Goal: Task Accomplishment & Management: Manage account settings

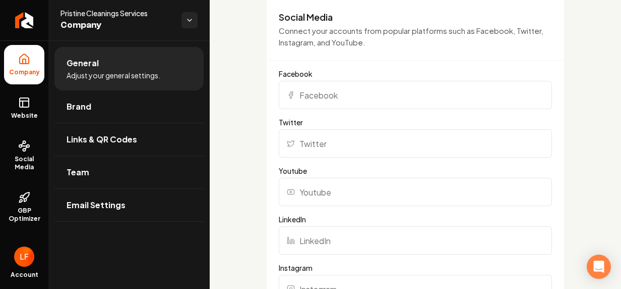
scroll to position [959, 0]
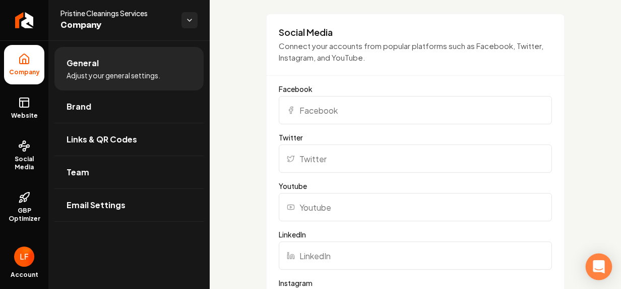
click at [602, 266] on icon "Open Intercom Messenger" at bounding box center [599, 266] width 12 height 13
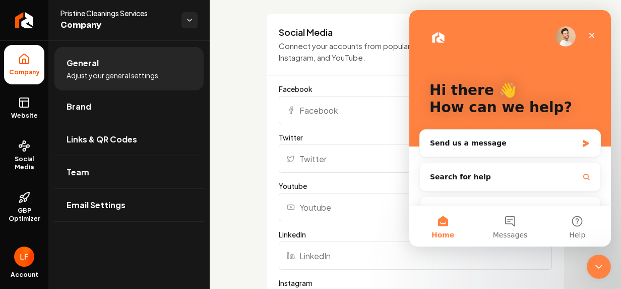
scroll to position [0, 0]
click at [593, 32] on icon "Close" at bounding box center [592, 35] width 8 height 8
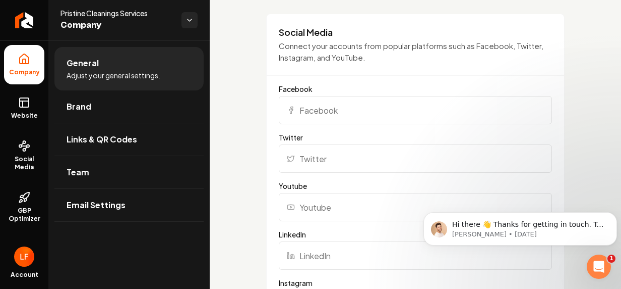
click at [103, 17] on span "Pristine Cleanings Services" at bounding box center [117, 13] width 113 height 10
click at [187, 22] on html "Company Website Social Media GBP Optimizer Ads Account Pristine Cleanings Servi…" at bounding box center [310, 144] width 621 height 289
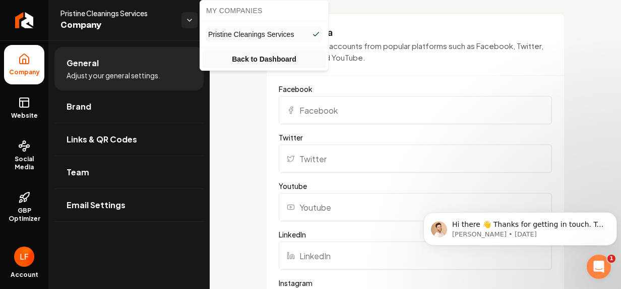
click at [243, 62] on link "Back to Dashboard" at bounding box center [264, 59] width 124 height 18
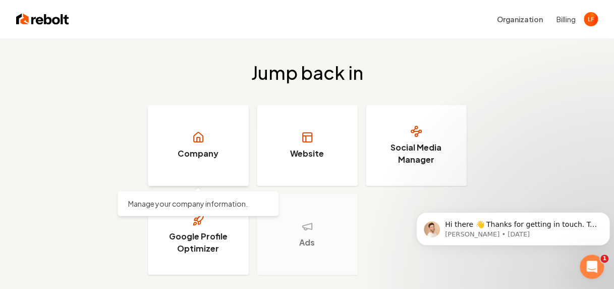
click at [192, 150] on h3 "Company" at bounding box center [198, 153] width 41 height 12
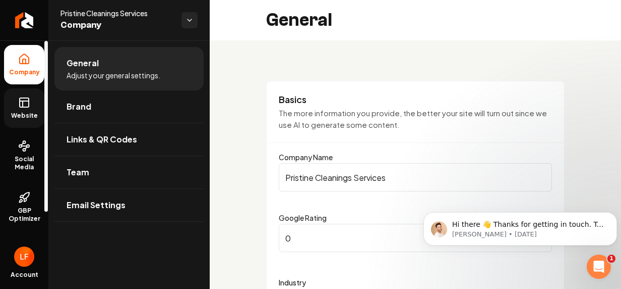
click at [26, 101] on icon at bounding box center [24, 101] width 9 height 0
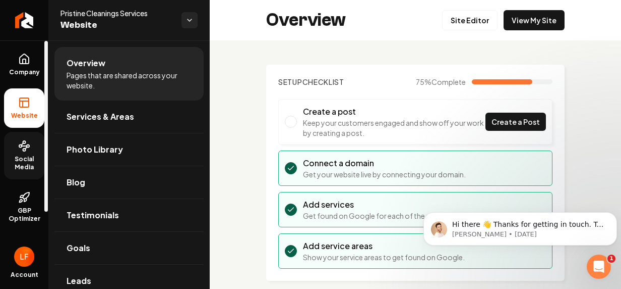
click at [23, 149] on circle at bounding box center [24, 149] width 3 height 3
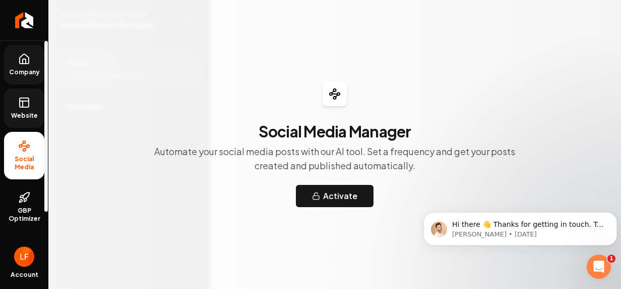
click at [26, 64] on icon at bounding box center [24, 59] width 9 height 10
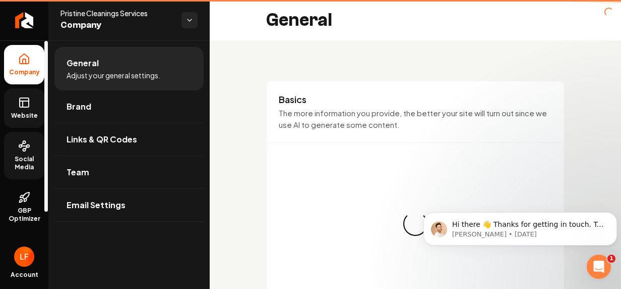
type input "(714) 500-7478"
type input "info@pristinecleaningsservices.com"
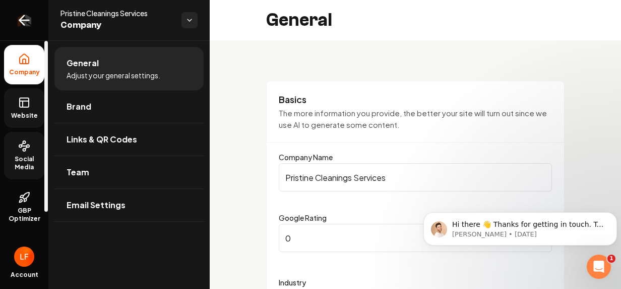
click at [23, 21] on icon "Return to dashboard" at bounding box center [24, 20] width 16 height 16
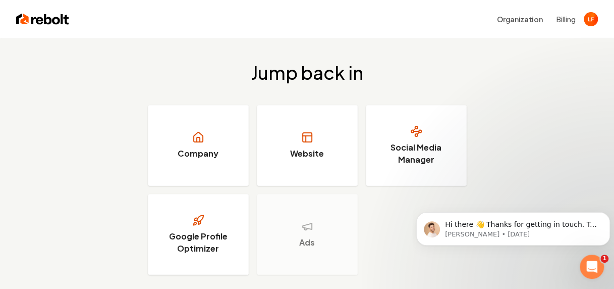
scroll to position [38, 0]
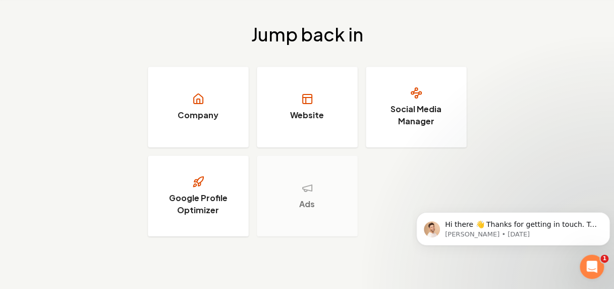
click at [559, 106] on div "Jump back in Company Website Social Media Manager Google Profile Optimizer Ads" at bounding box center [307, 130] width 614 height 260
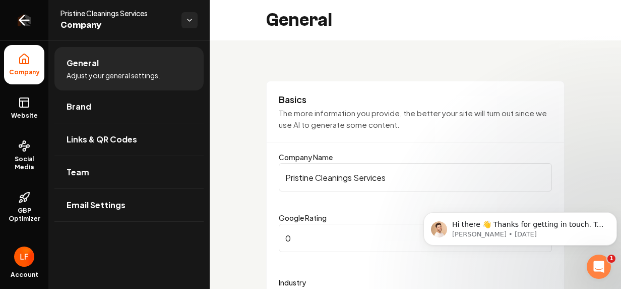
click at [20, 24] on icon "Return to dashboard" at bounding box center [24, 20] width 16 height 16
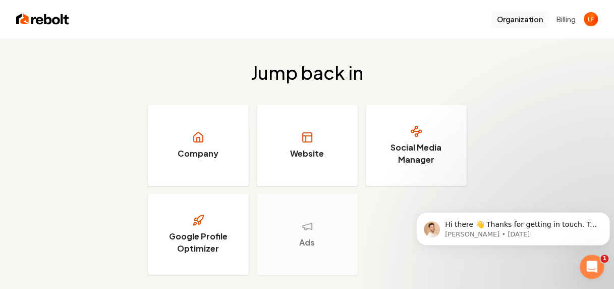
click at [534, 16] on button "Organization" at bounding box center [520, 19] width 58 height 18
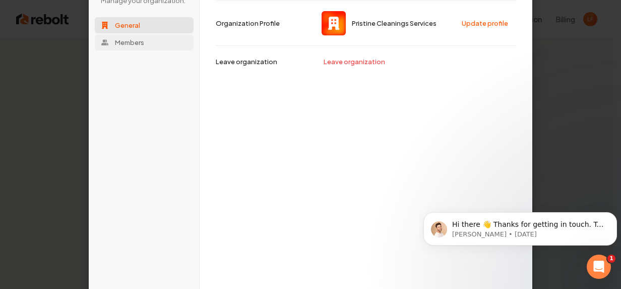
click at [132, 38] on span "Members" at bounding box center [129, 42] width 29 height 9
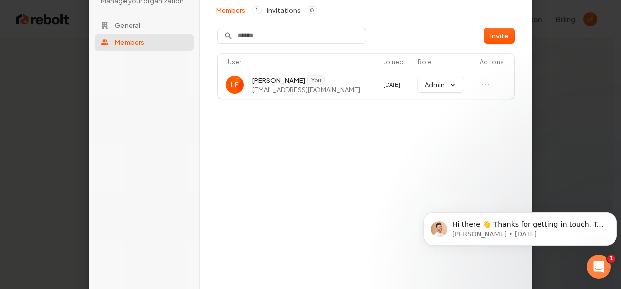
click at [129, 13] on div "Organization Manage your organization. General Members" at bounding box center [144, 39] width 99 height 121
click at [125, 30] on button "General" at bounding box center [144, 25] width 99 height 16
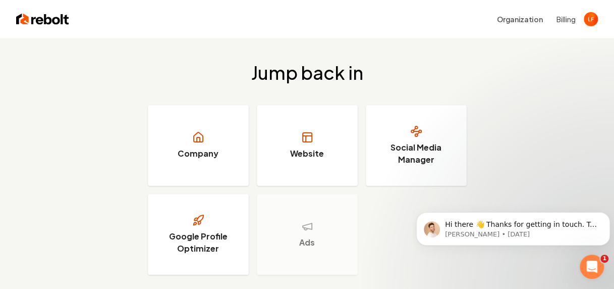
click at [37, 25] on img at bounding box center [42, 19] width 53 height 14
click at [557, 18] on button "Billing" at bounding box center [565, 19] width 19 height 10
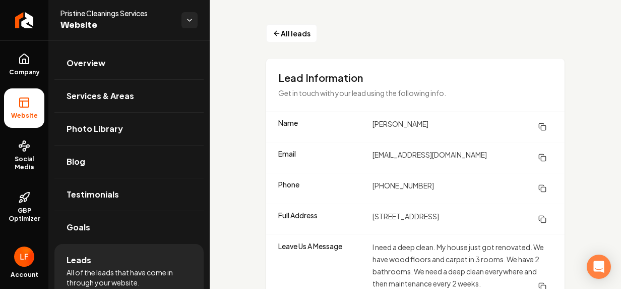
click at [431, 33] on div "All leads Lead Information Get in touch with your lead using the following info…" at bounding box center [416, 162] width 412 height 325
click at [539, 155] on icon "Main content area" at bounding box center [543, 157] width 8 height 8
drag, startPoint x: 424, startPoint y: 182, endPoint x: 353, endPoint y: 181, distance: 70.6
click at [353, 181] on div "Phone [PHONE_NUMBER]" at bounding box center [415, 188] width 299 height 31
click at [541, 191] on rect "Main content area" at bounding box center [543, 189] width 5 height 5
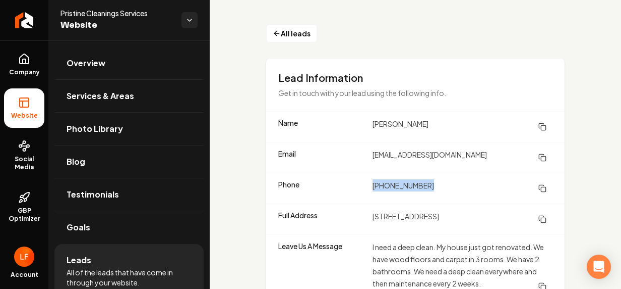
click at [541, 217] on rect "Main content area" at bounding box center [543, 219] width 5 height 5
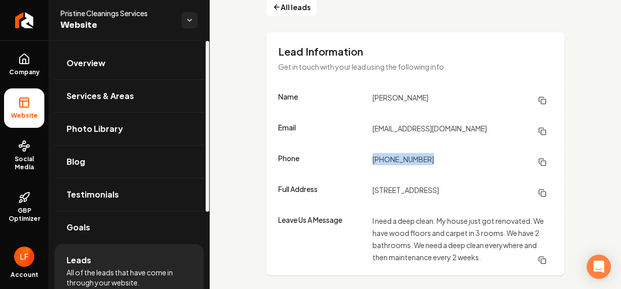
scroll to position [36, 0]
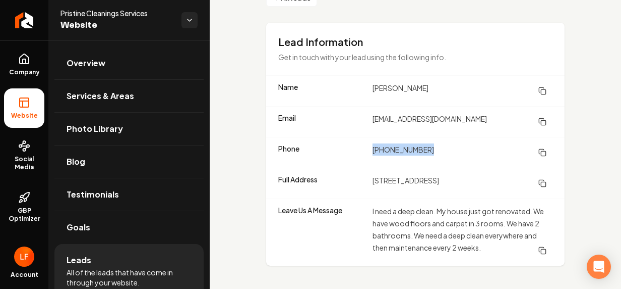
click at [539, 251] on icon "Main content area" at bounding box center [543, 250] width 8 height 8
click at [539, 180] on icon "Main content area" at bounding box center [543, 183] width 8 height 8
